Goal: Task Accomplishment & Management: Use online tool/utility

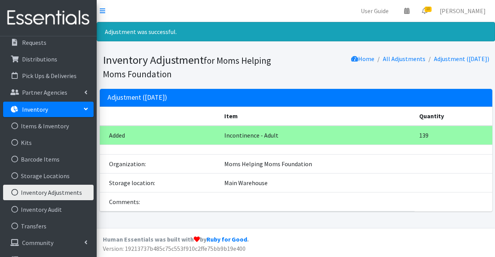
scroll to position [68, 0]
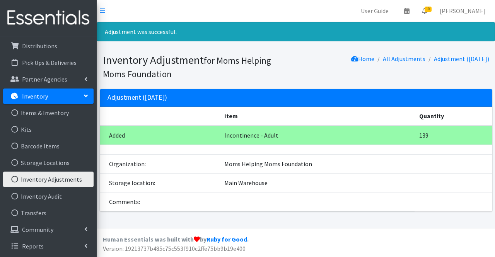
click at [73, 180] on link "Inventory Adjustments" at bounding box center [48, 179] width 91 height 15
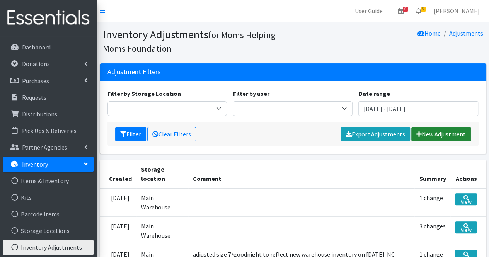
click at [452, 137] on link "New Adjustment" at bounding box center [442, 134] width 60 height 15
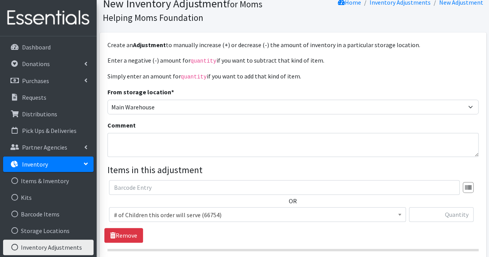
scroll to position [46, 0]
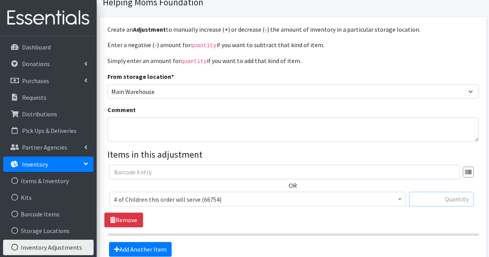
click at [443, 199] on input "text" at bounding box center [441, 199] width 65 height 15
type input "29"
click at [370, 202] on span "# of Children this order will serve (66754)" at bounding box center [257, 199] width 287 height 11
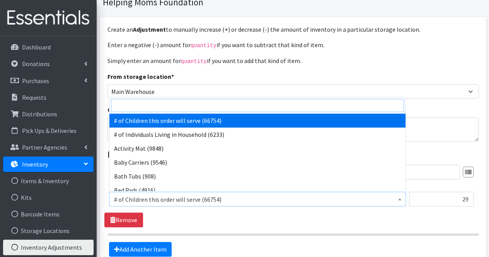
click at [214, 109] on input "search" at bounding box center [257, 105] width 293 height 13
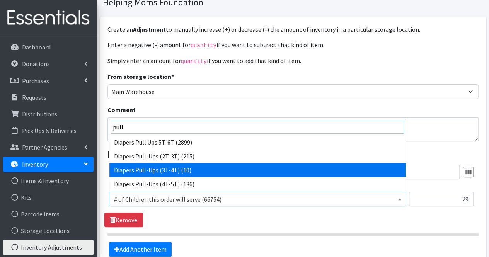
type input "pull"
select select "1972"
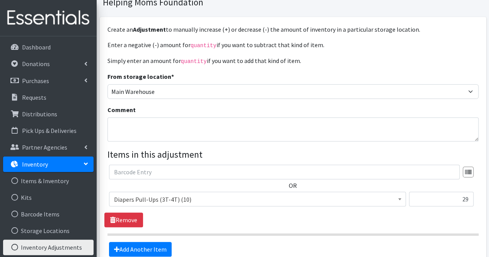
click at [199, 244] on div "Add Another Item" at bounding box center [292, 249] width 377 height 15
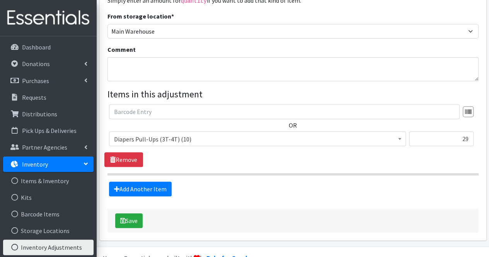
scroll to position [108, 0]
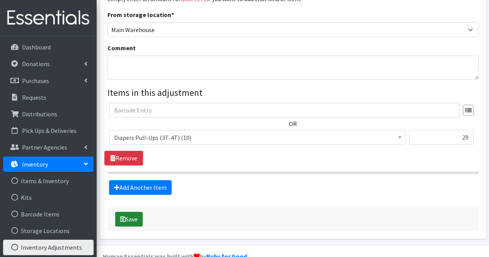
click at [139, 218] on button "Save" at bounding box center [128, 219] width 27 height 15
